Goal: Task Accomplishment & Management: Use online tool/utility

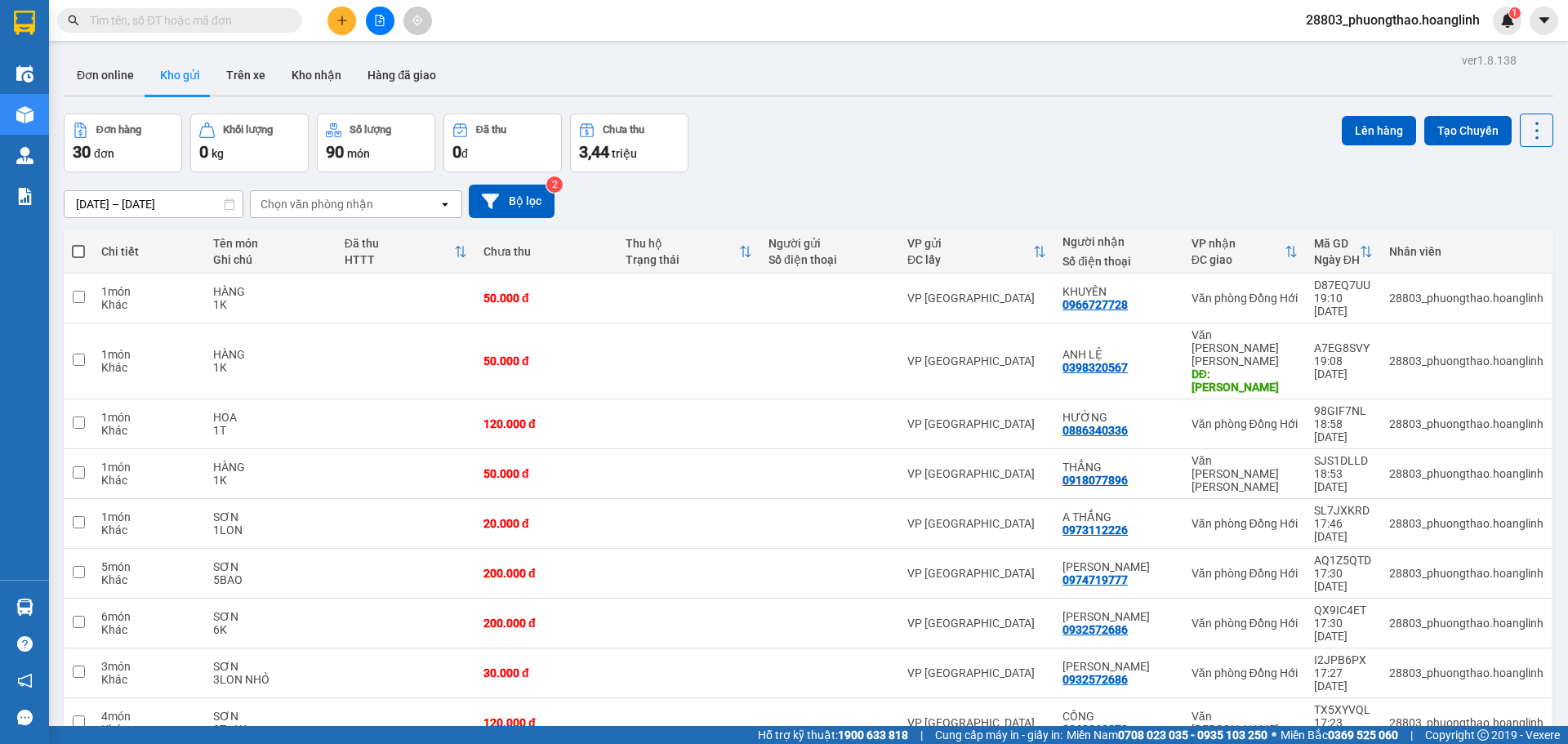
click at [334, 187] on div "[DATE] – [DATE] Press the down arrow key to interact with the calendar and sele…" at bounding box center [808, 202] width 1490 height 34
click at [334, 196] on div "Chọn văn phòng nhận" at bounding box center [316, 204] width 113 height 16
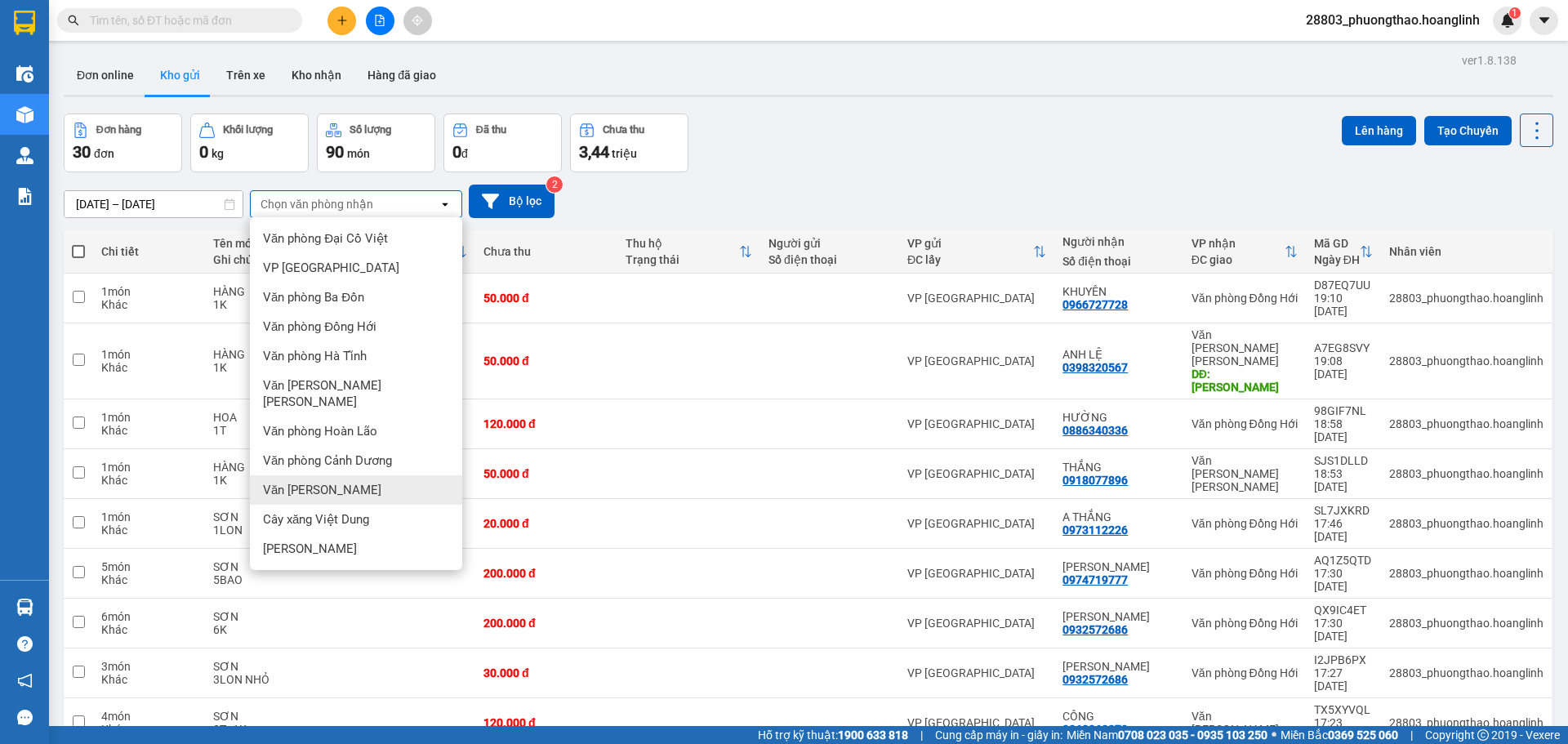
click at [377, 480] on div "Văn [PERSON_NAME]" at bounding box center [356, 489] width 212 height 29
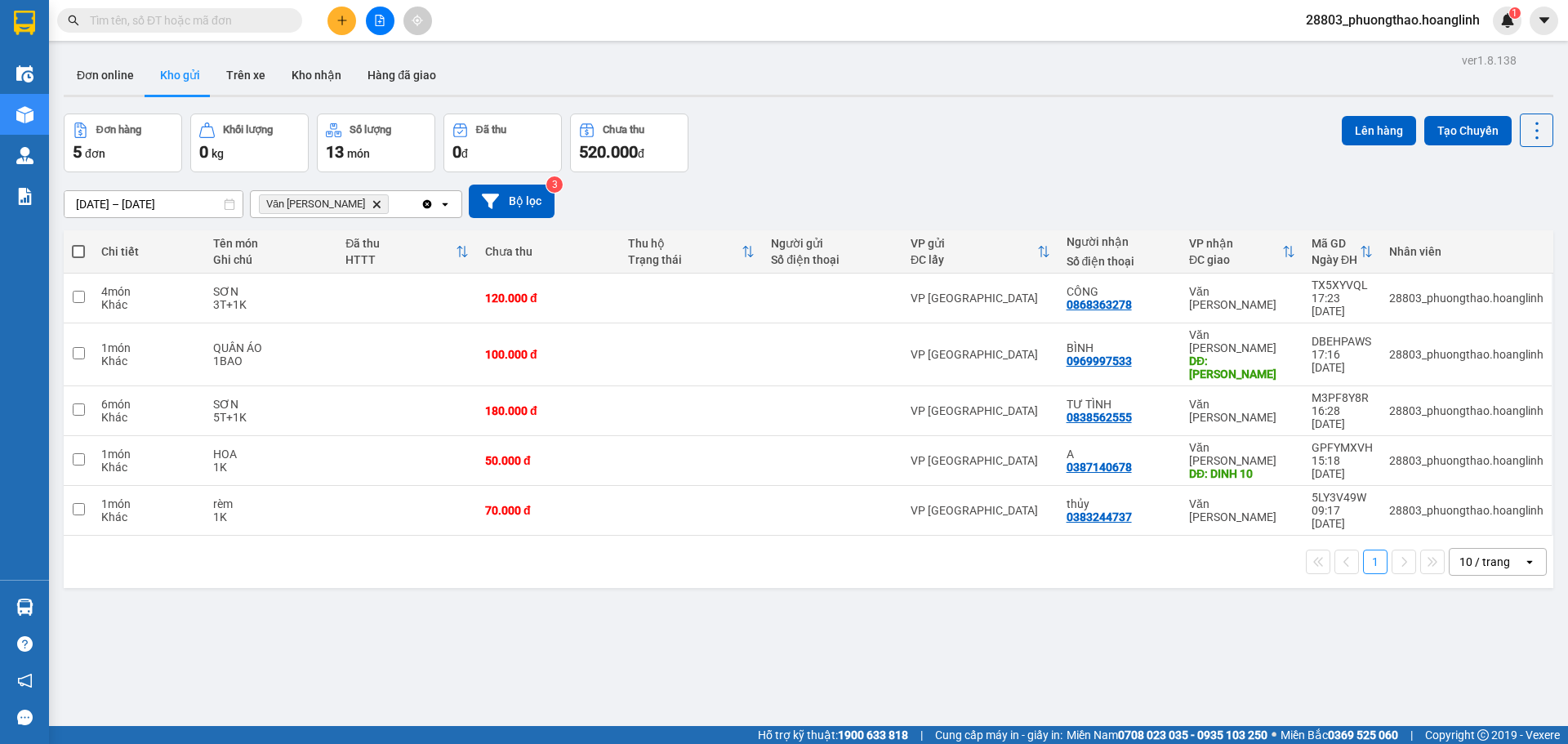
click at [77, 245] on span at bounding box center [78, 251] width 13 height 13
click at [78, 244] on input "checkbox" at bounding box center [78, 244] width 0 height 0
checkbox input "true"
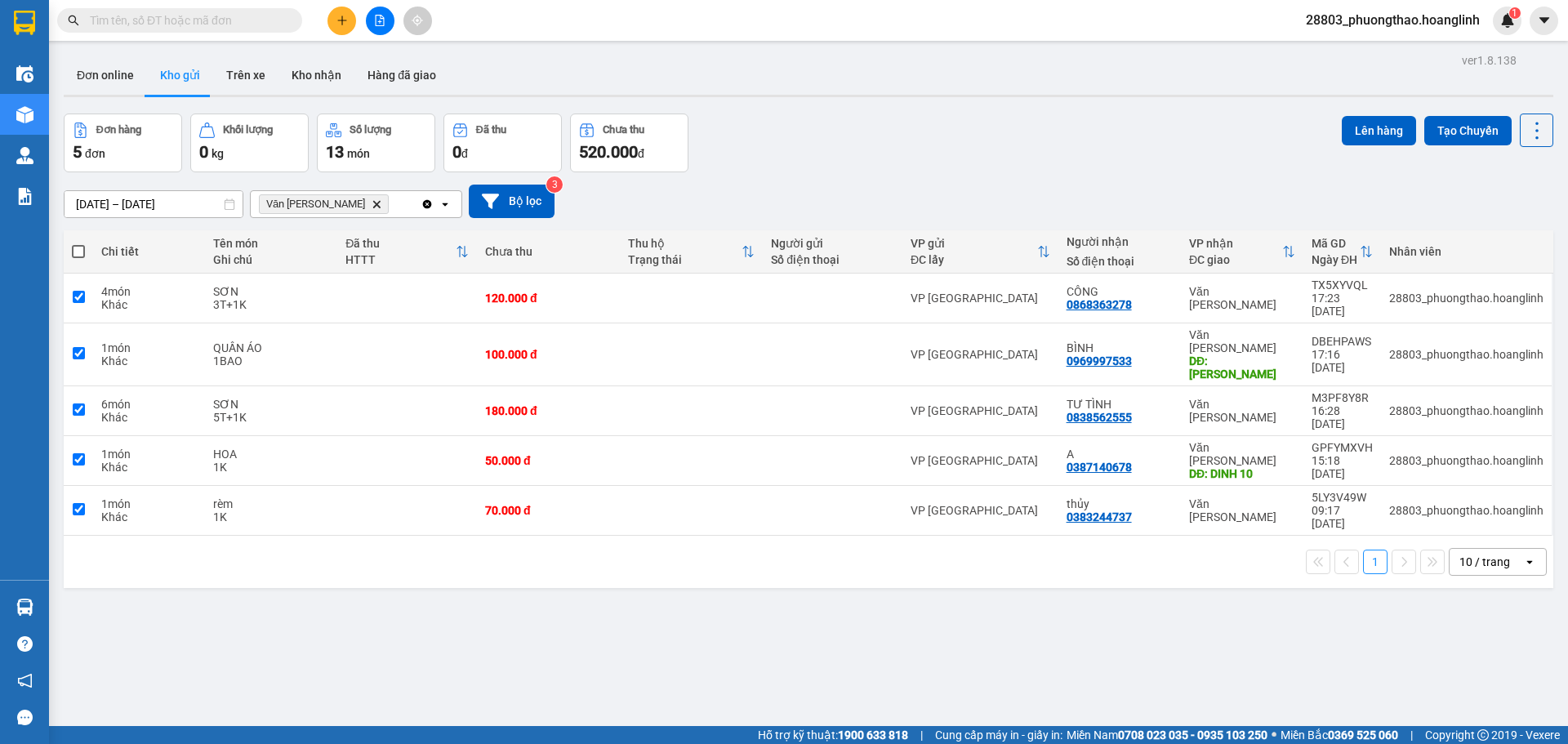
checkbox input "true"
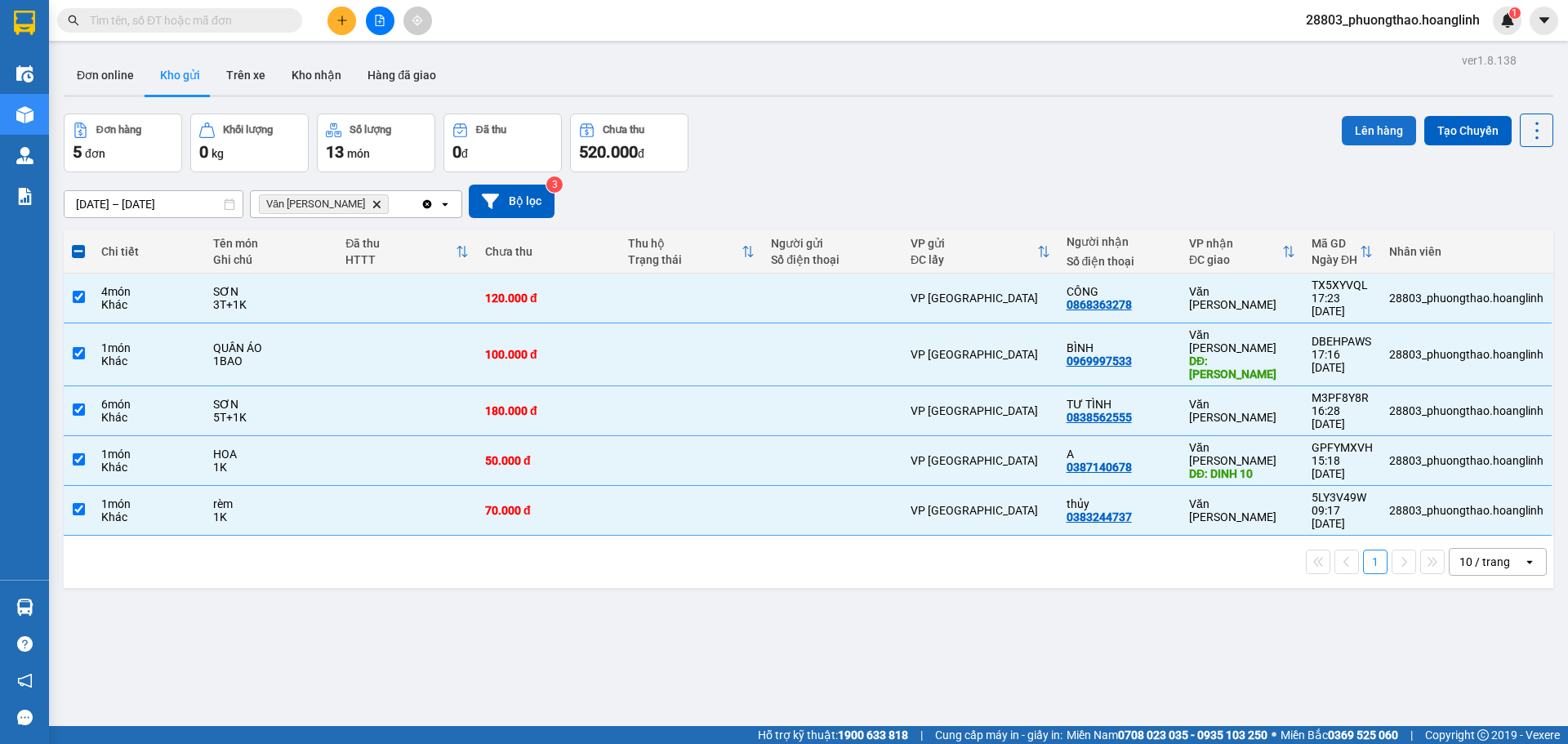
click at [1342, 131] on button "Lên hàng" at bounding box center [1379, 130] width 75 height 29
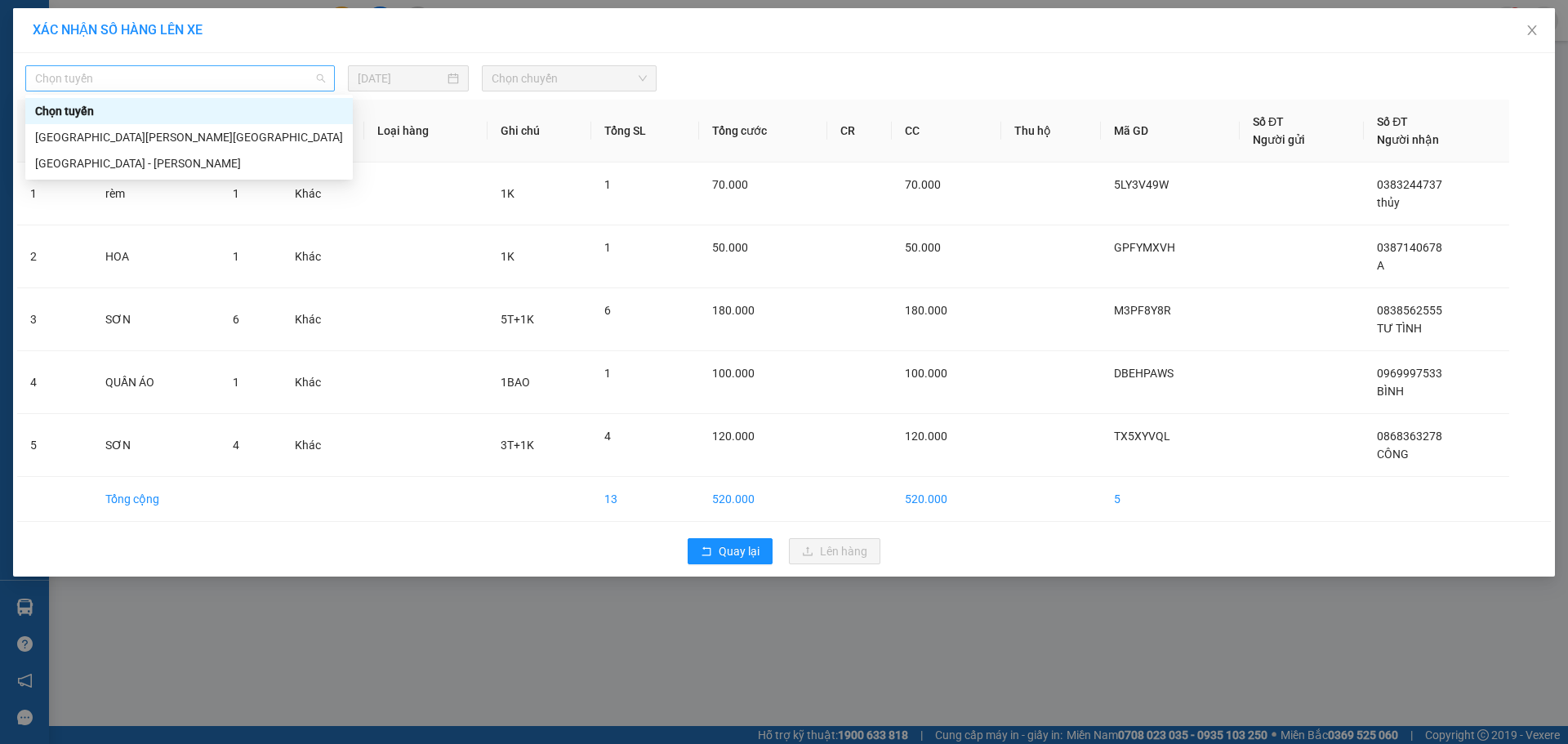
click at [181, 80] on span "Chọn tuyến" at bounding box center [180, 78] width 290 height 24
click at [116, 154] on div "[GEOGRAPHIC_DATA] - [PERSON_NAME]" at bounding box center [189, 162] width 308 height 18
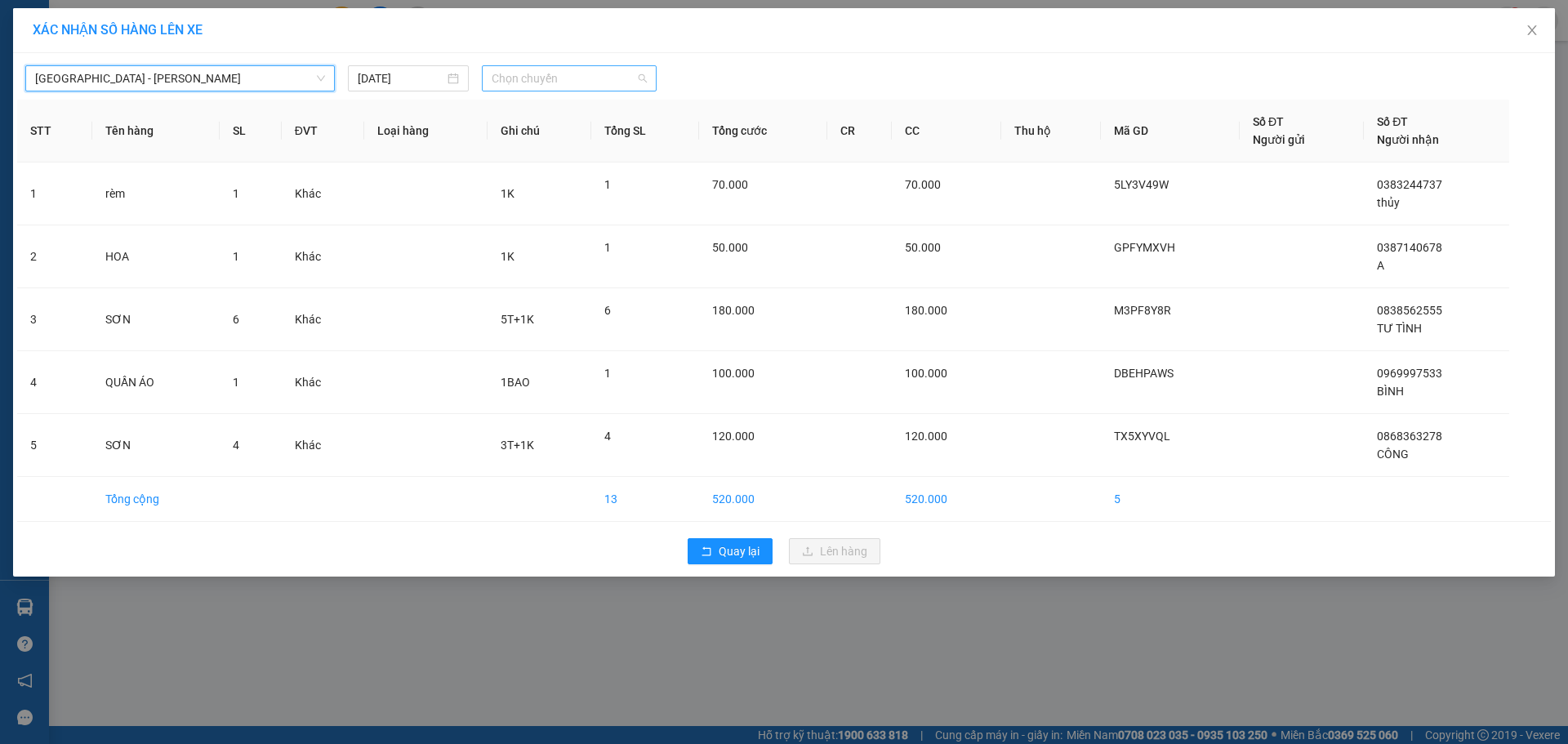
click at [598, 91] on div "Chọn chuyến" at bounding box center [568, 78] width 175 height 26
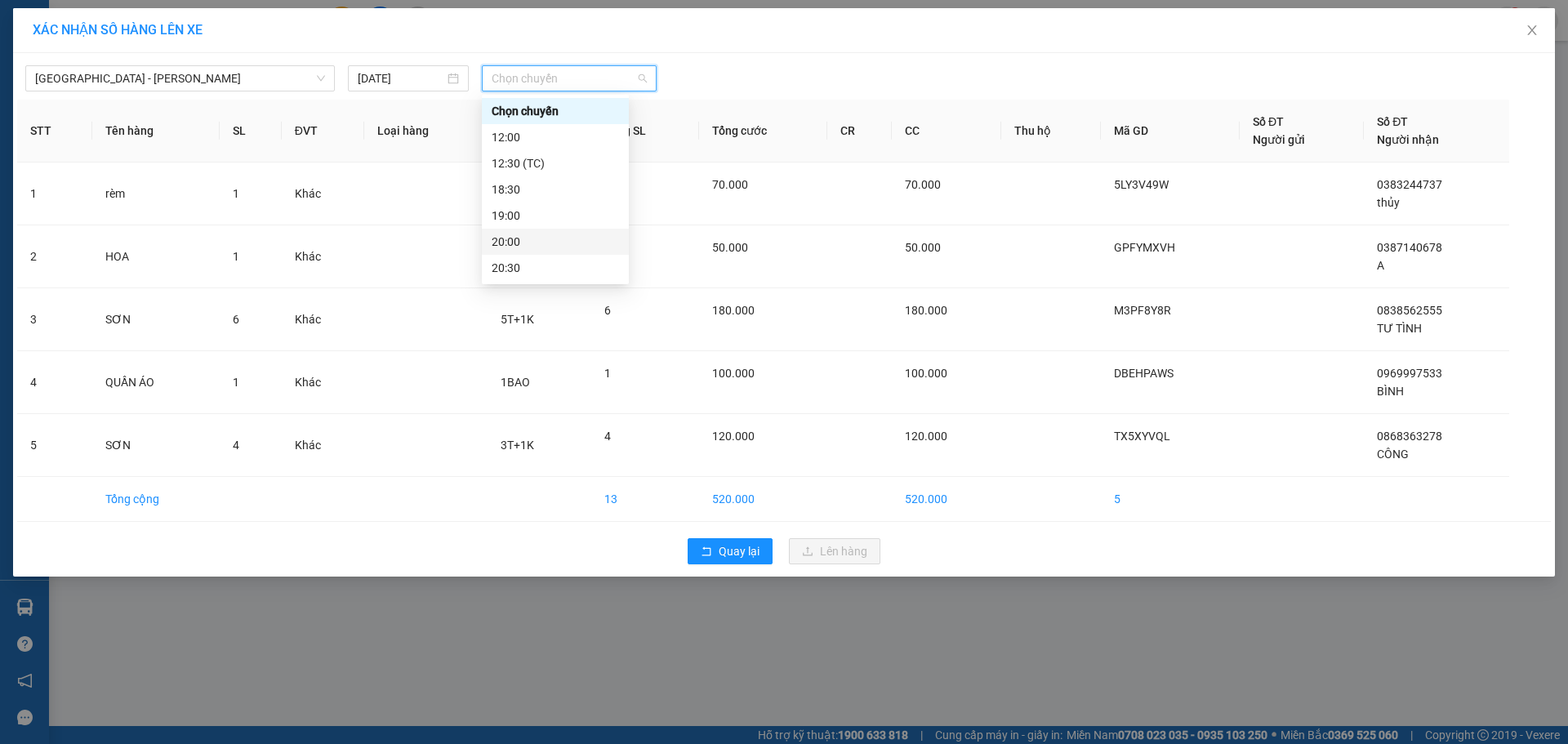
click at [512, 233] on div "20:00" at bounding box center [555, 241] width 127 height 18
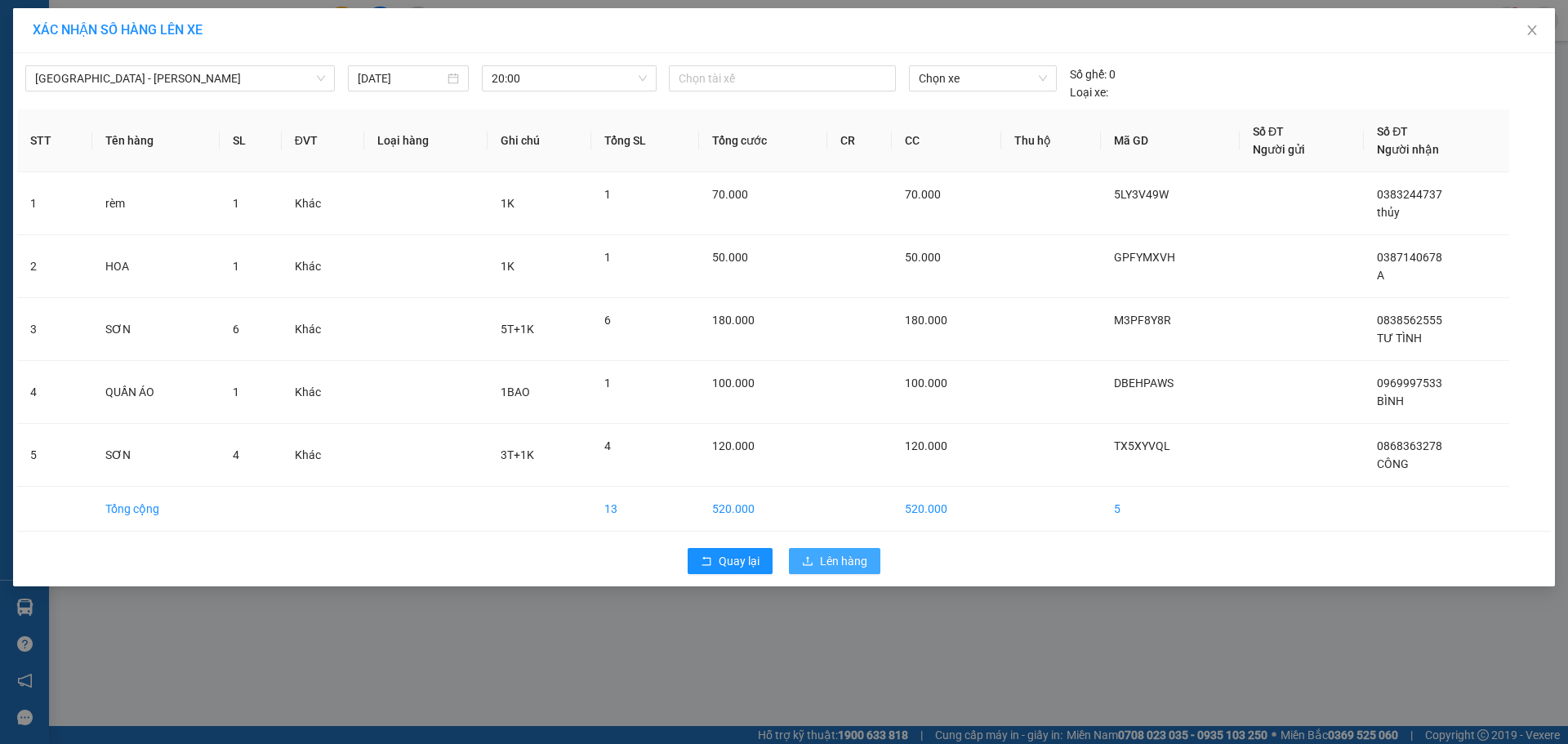
click at [834, 552] on span "Lên hàng" at bounding box center [843, 560] width 48 height 18
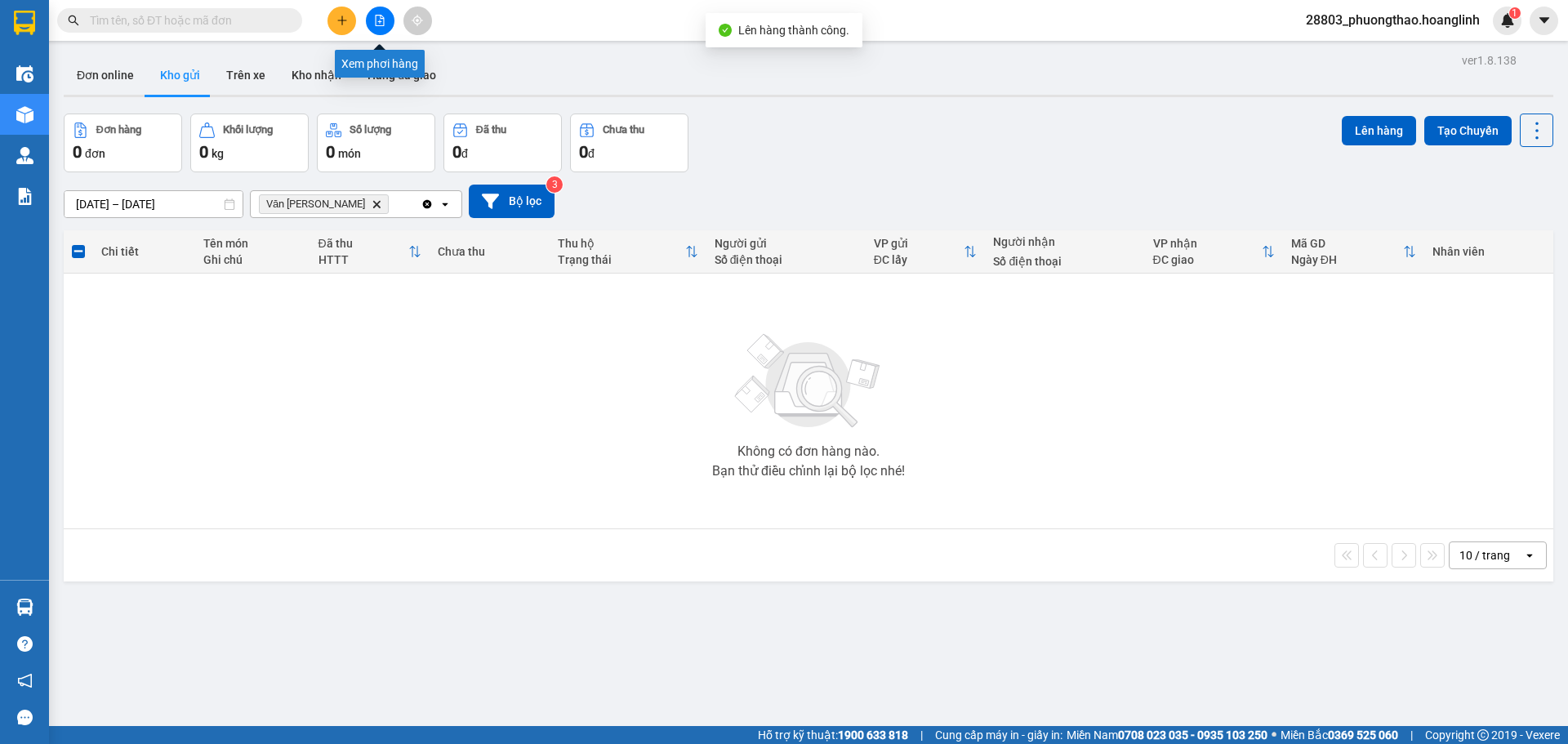
click at [385, 28] on button at bounding box center [380, 21] width 29 height 29
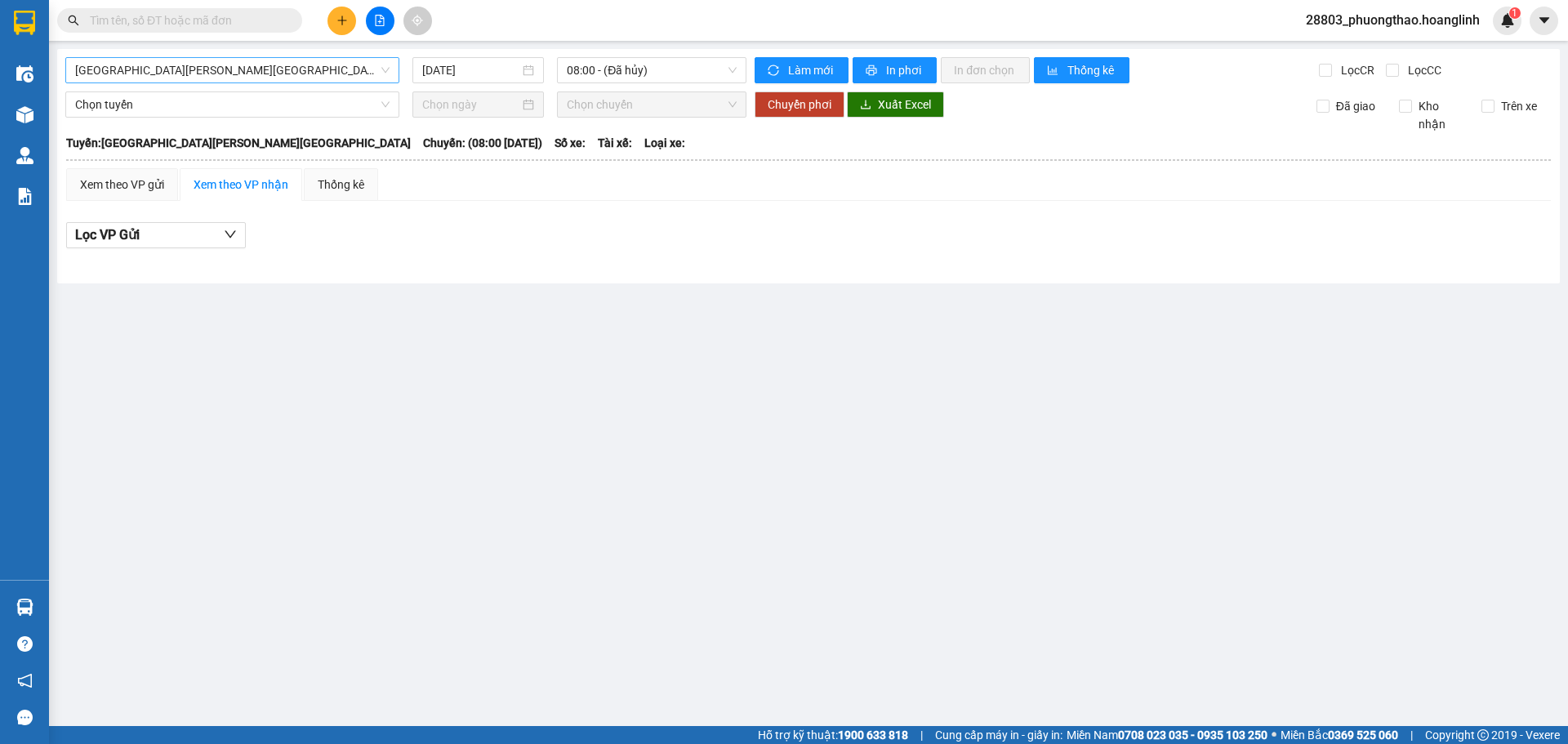
click at [203, 63] on span "[GEOGRAPHIC_DATA][PERSON_NAME][GEOGRAPHIC_DATA]" at bounding box center [231, 70] width 315 height 24
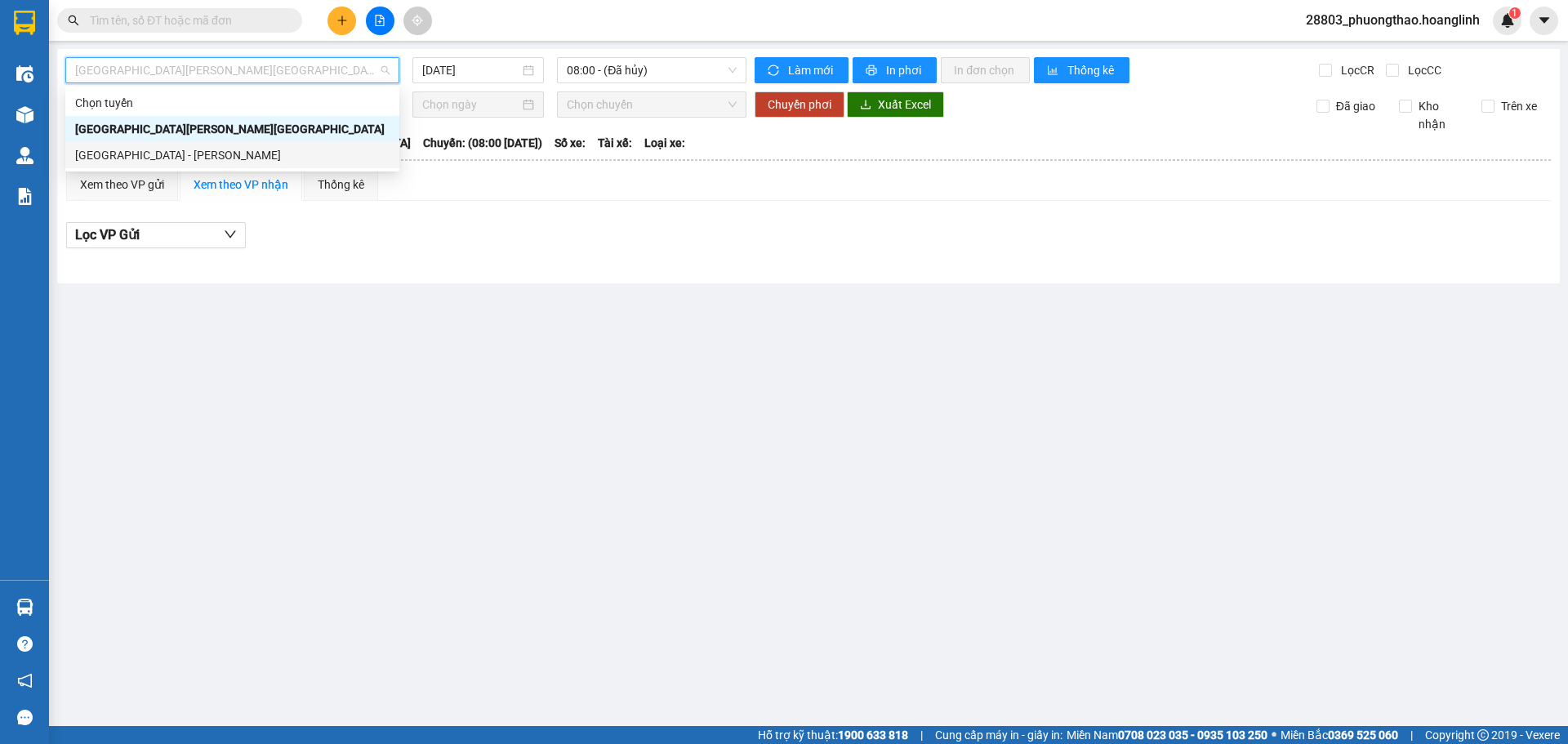
click at [178, 153] on div "[GEOGRAPHIC_DATA] - [PERSON_NAME]" at bounding box center [231, 155] width 315 height 18
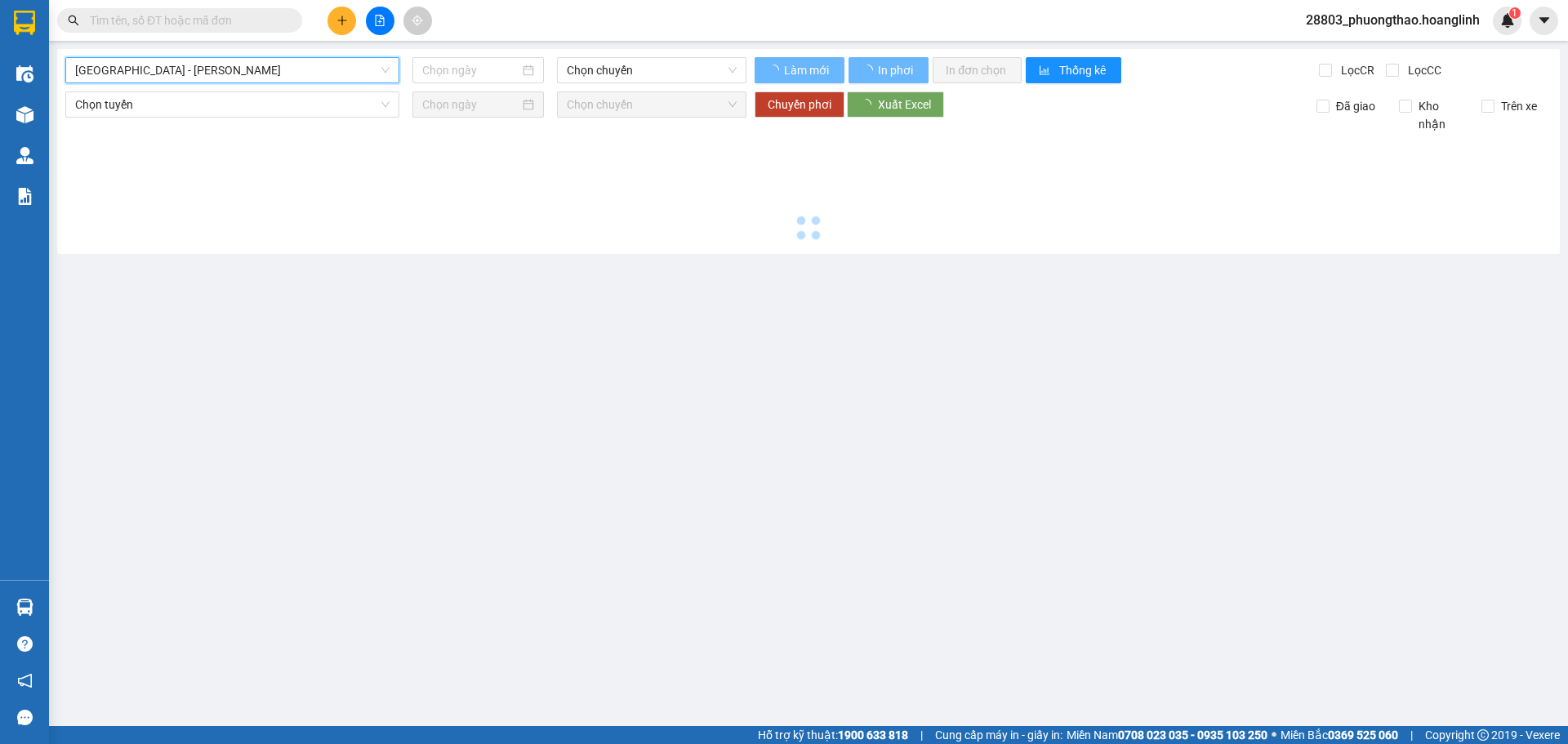
type input "[DATE]"
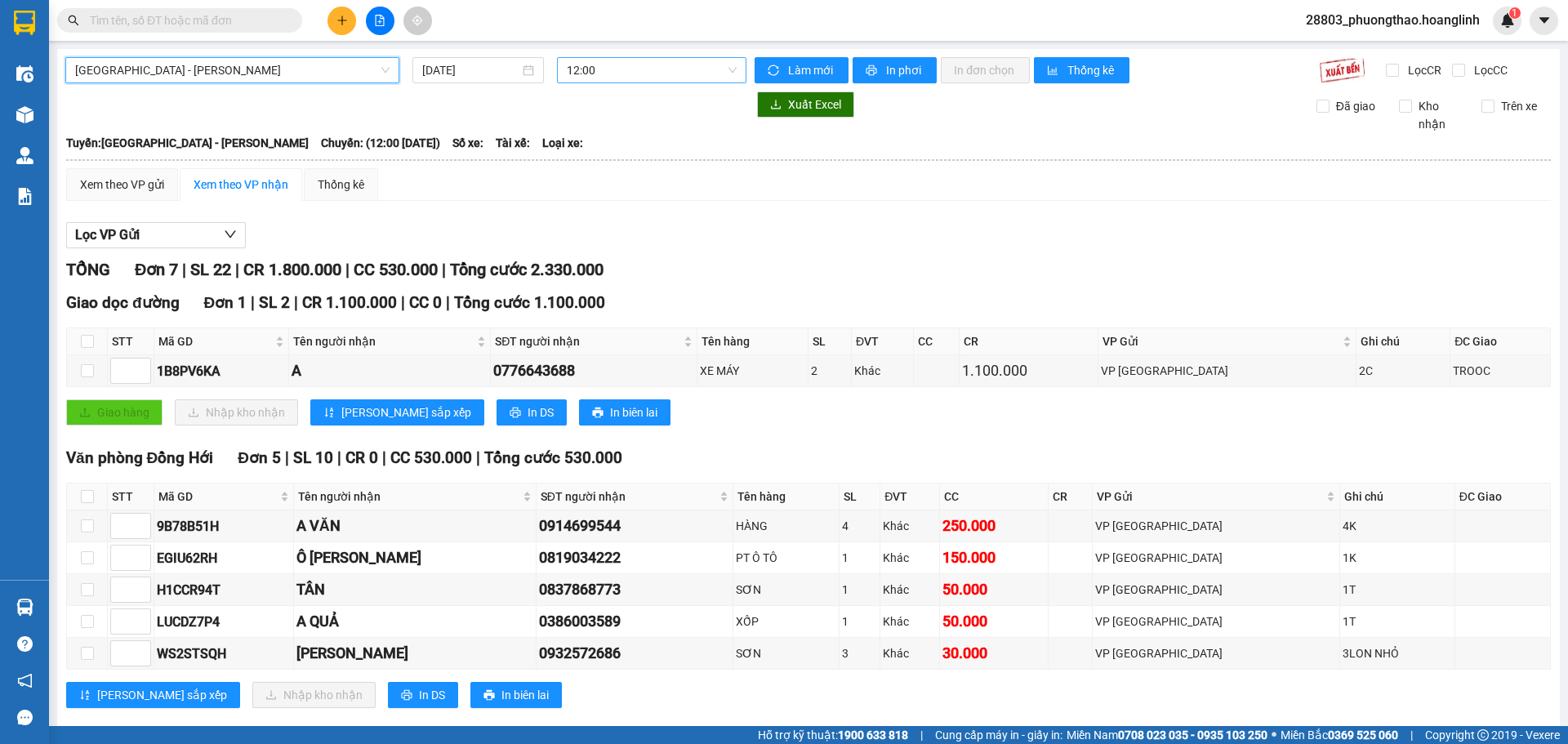
click at [597, 74] on span "12:00" at bounding box center [651, 70] width 170 height 24
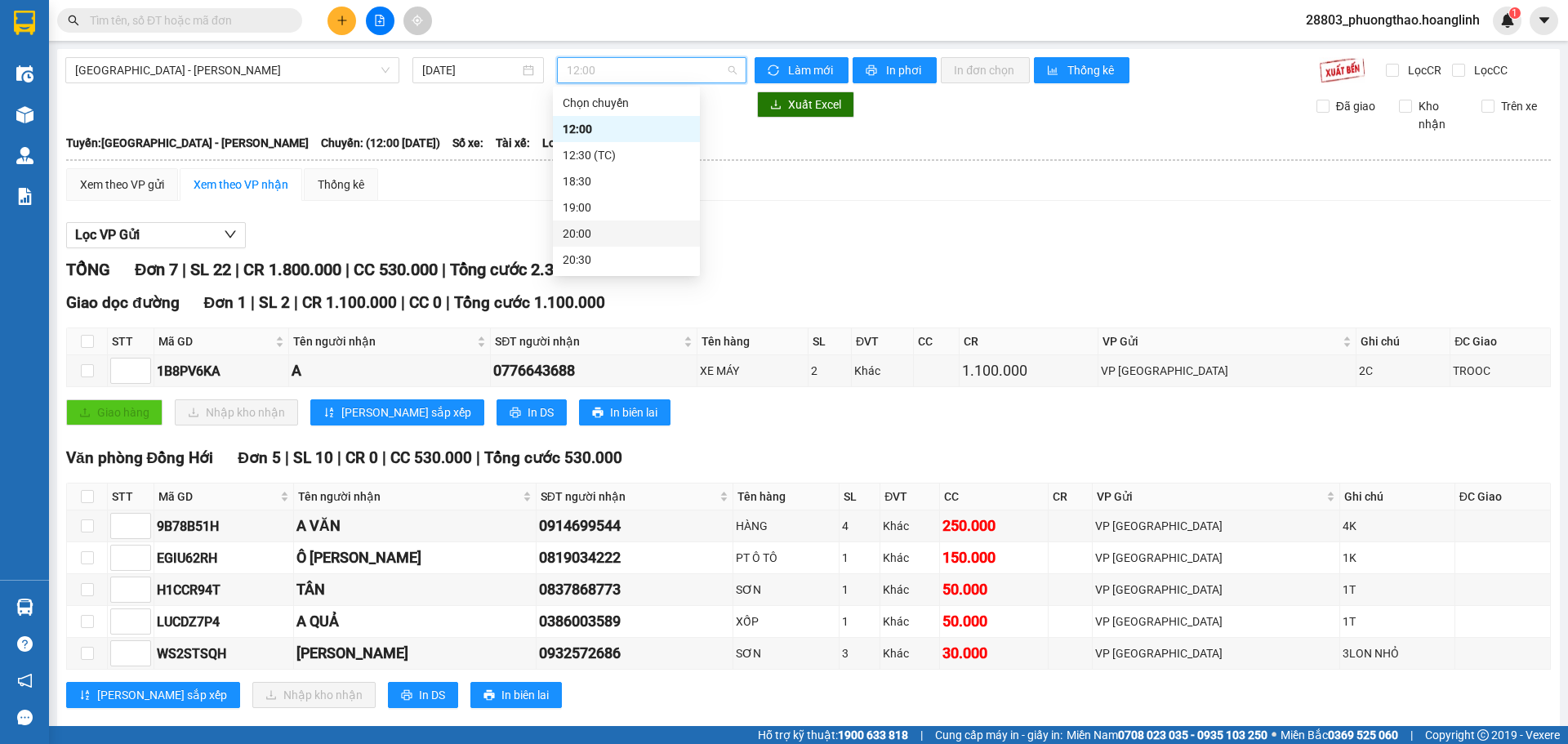
click at [595, 238] on div "20:00" at bounding box center [626, 233] width 127 height 18
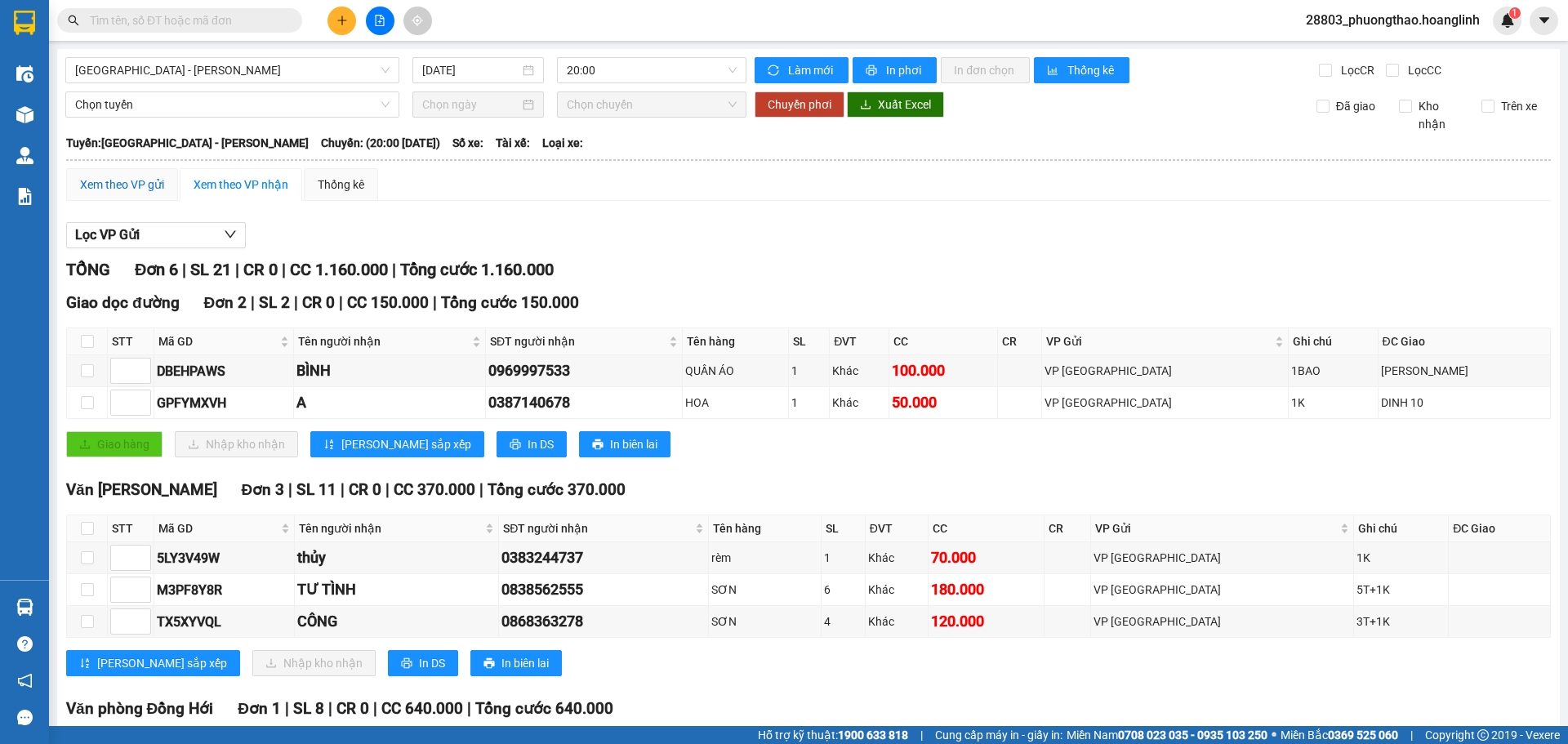
click at [127, 175] on div "Xem theo VP gửi" at bounding box center [122, 184] width 84 height 18
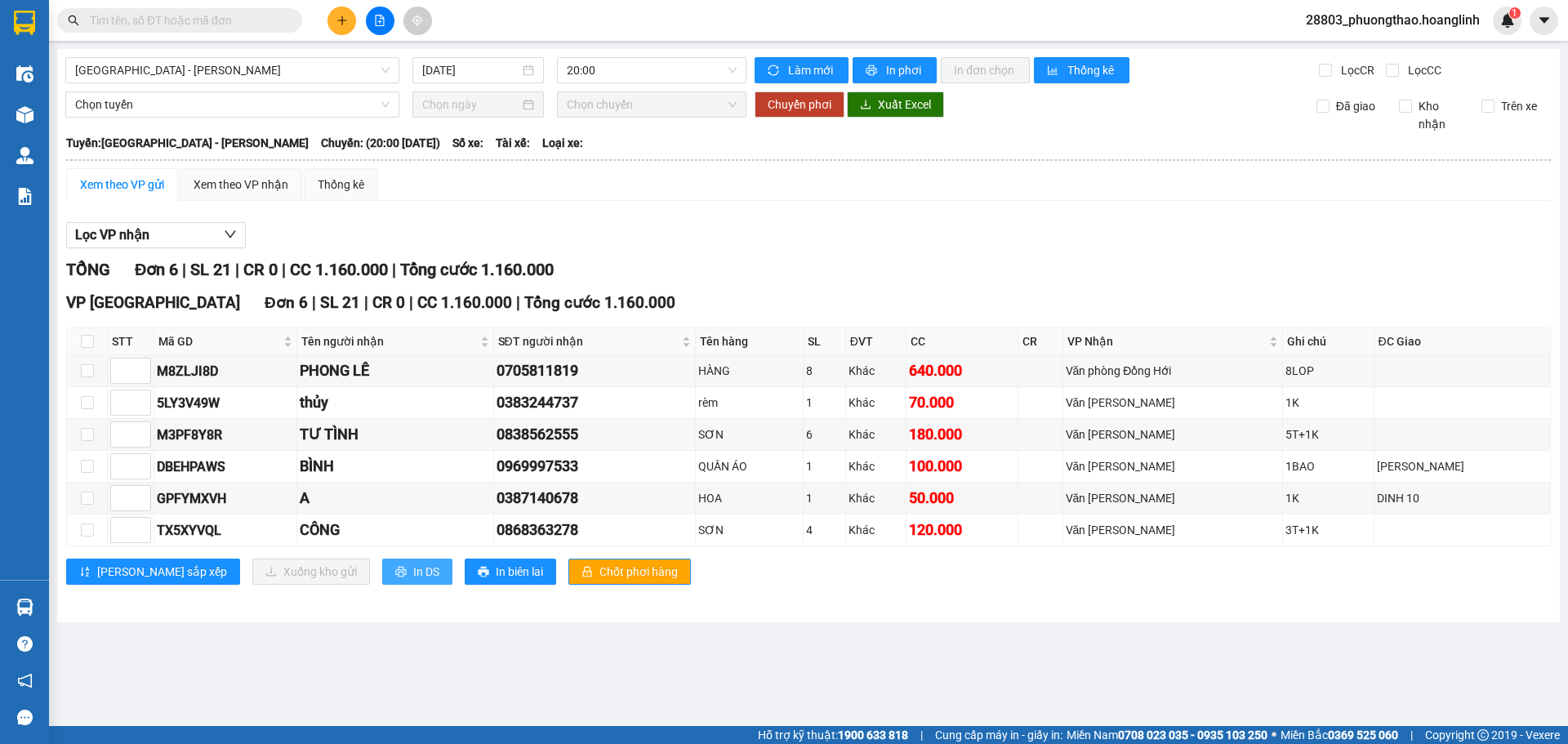
click at [413, 574] on span "In DS" at bounding box center [427, 571] width 26 height 18
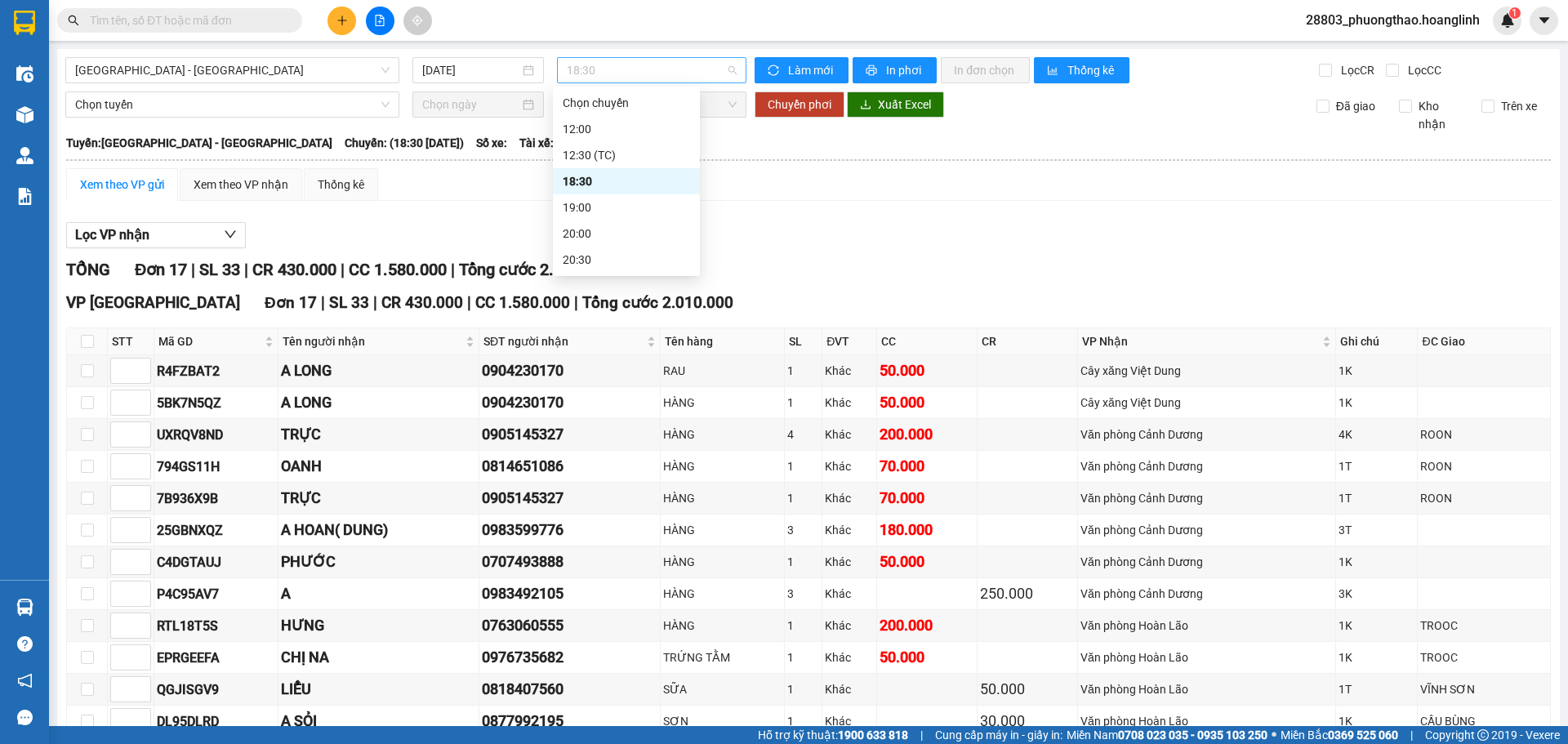
click at [616, 75] on span "18:30" at bounding box center [651, 70] width 170 height 24
click at [603, 259] on div "20:30" at bounding box center [626, 260] width 127 height 18
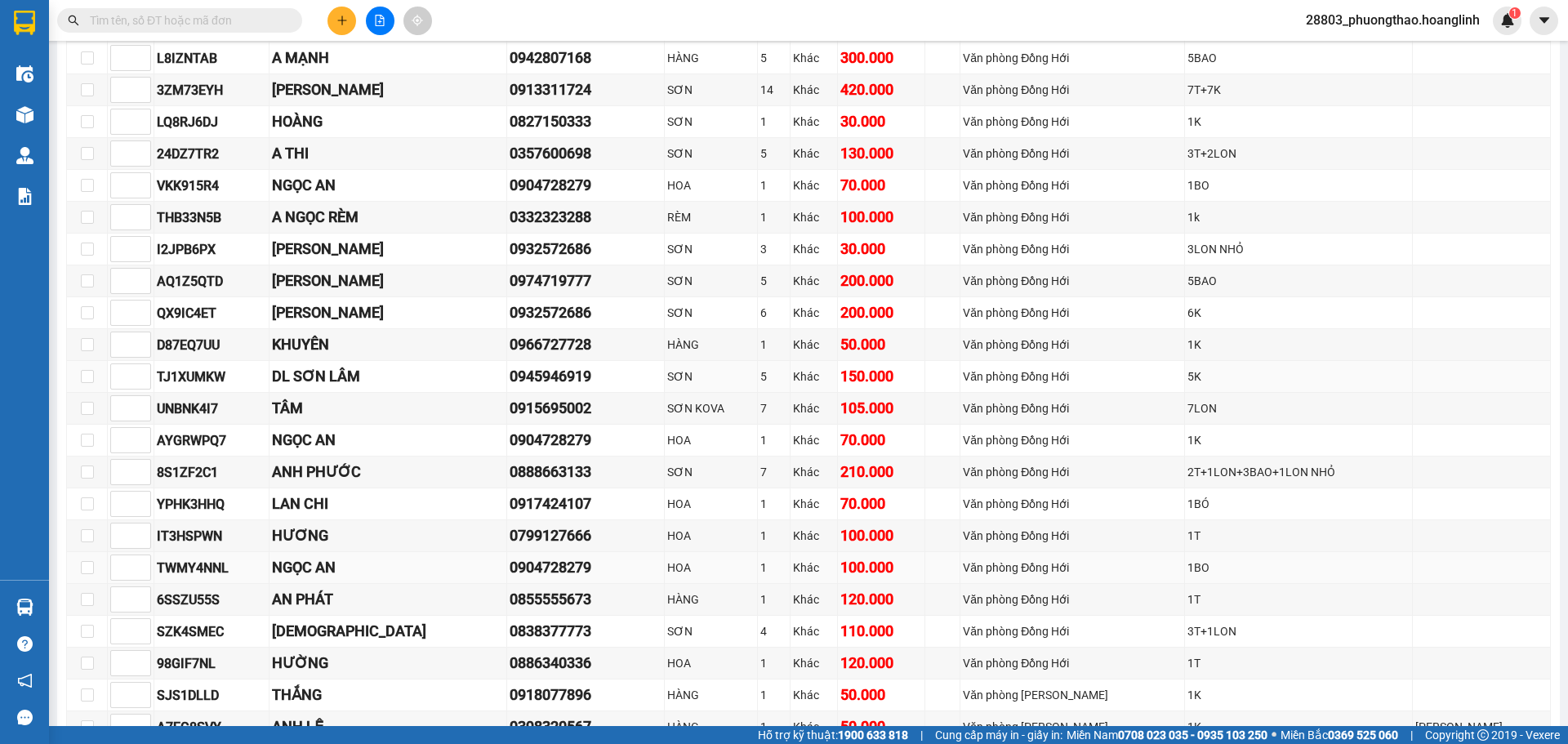
scroll to position [510, 0]
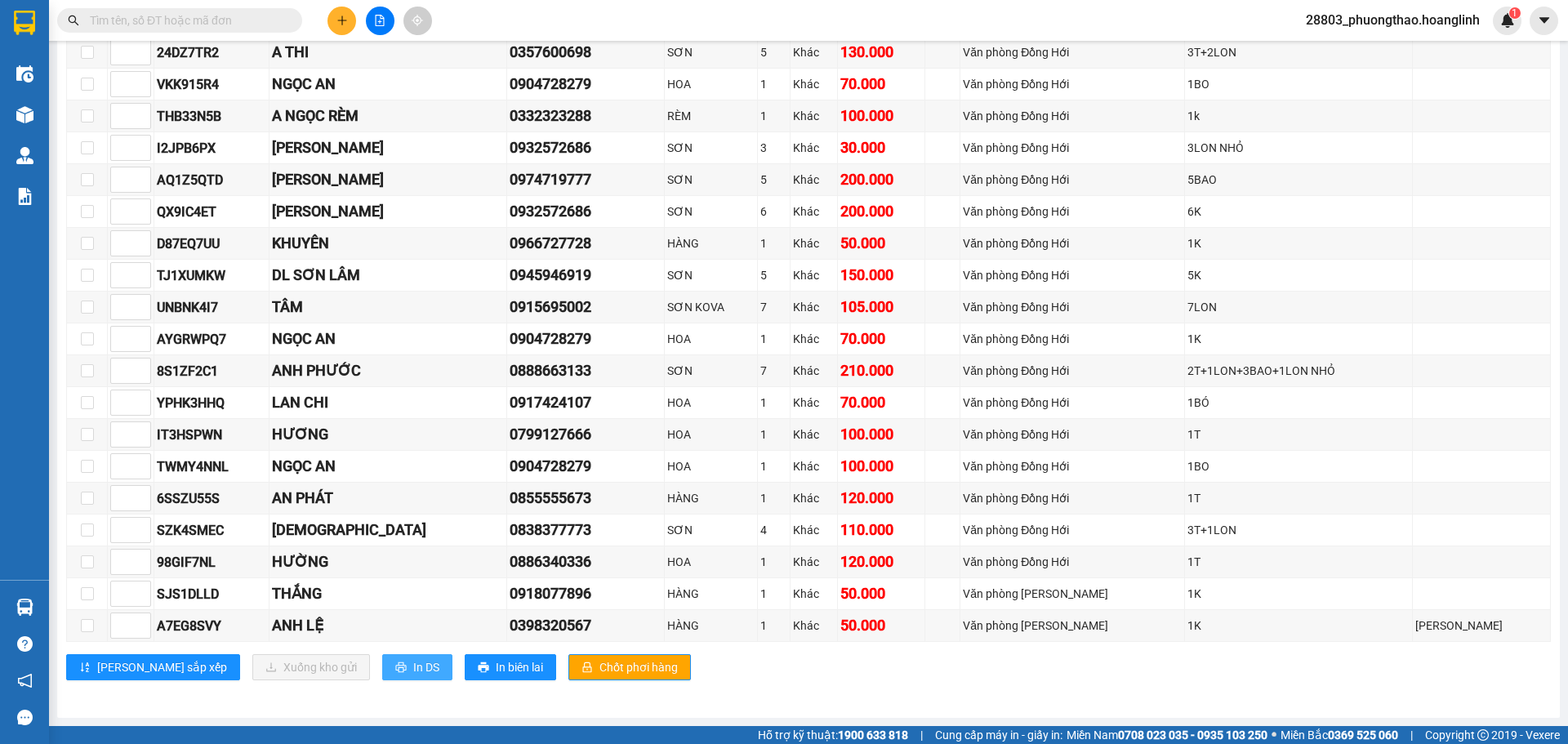
click at [413, 488] on span "In DS" at bounding box center [427, 667] width 26 height 18
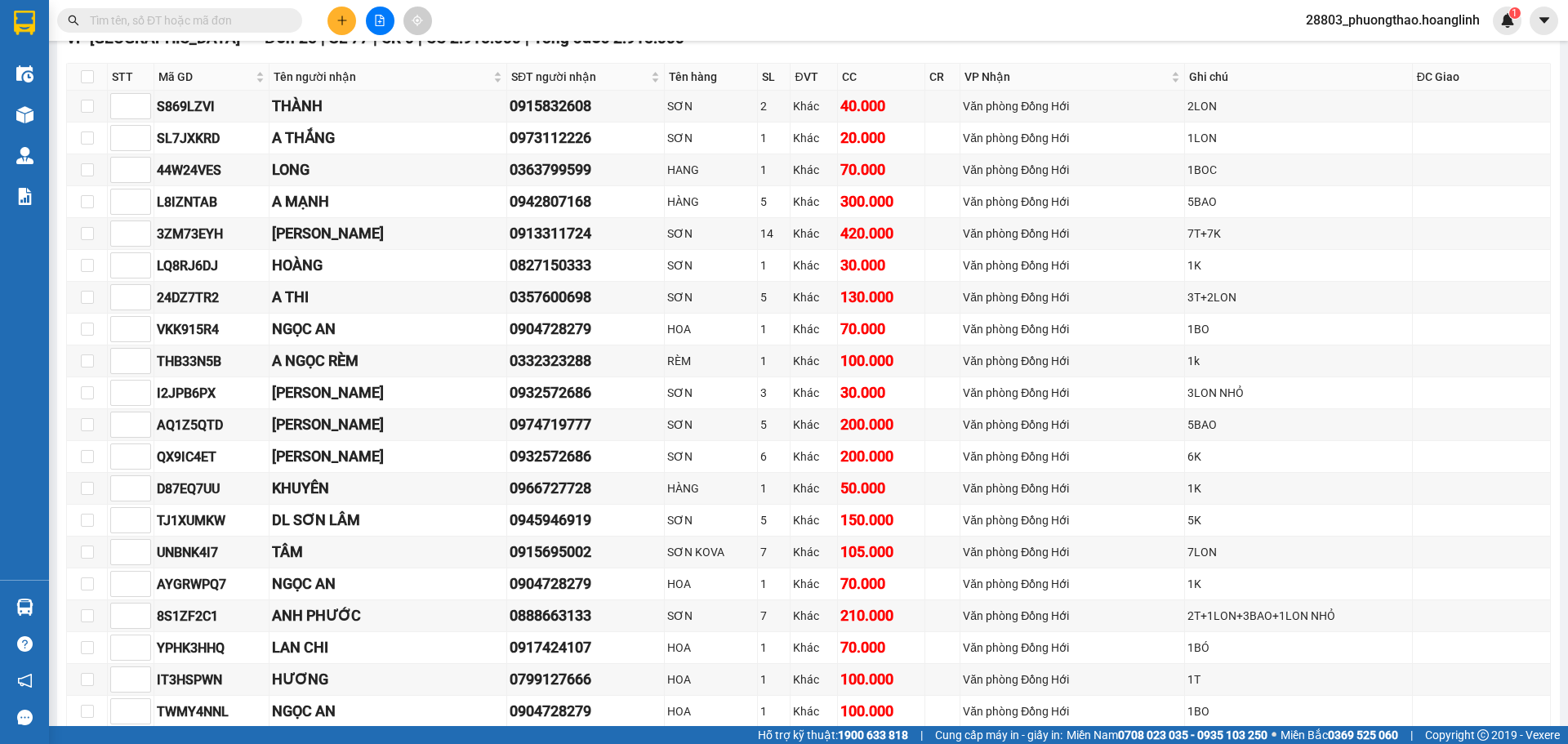
scroll to position [0, 0]
